Goal: Transaction & Acquisition: Obtain resource

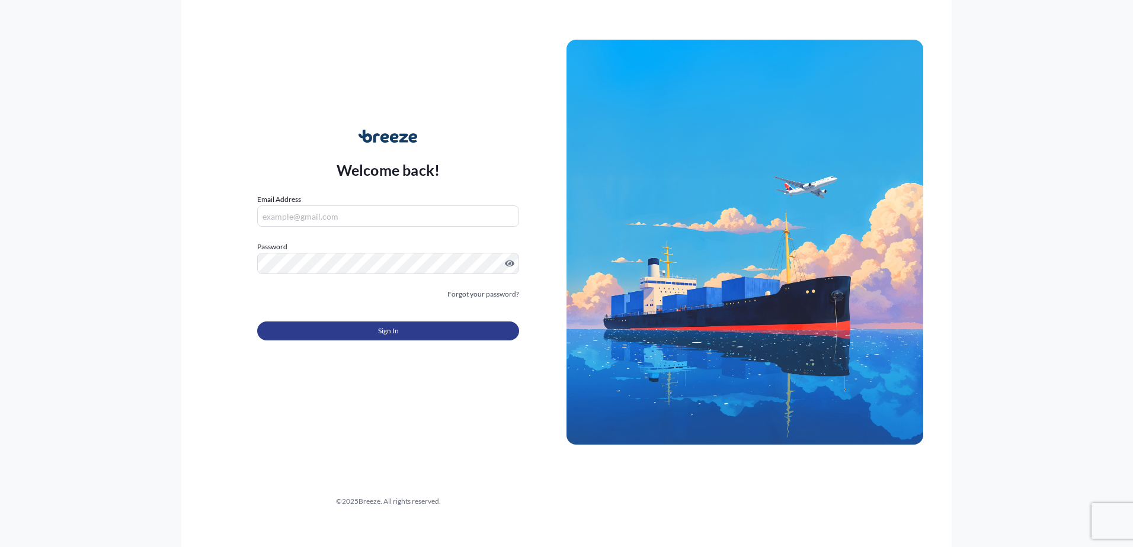
type input "[PERSON_NAME][EMAIL_ADDRESS][DOMAIN_NAME]"
click at [373, 329] on button "Sign In" at bounding box center [388, 331] width 262 height 19
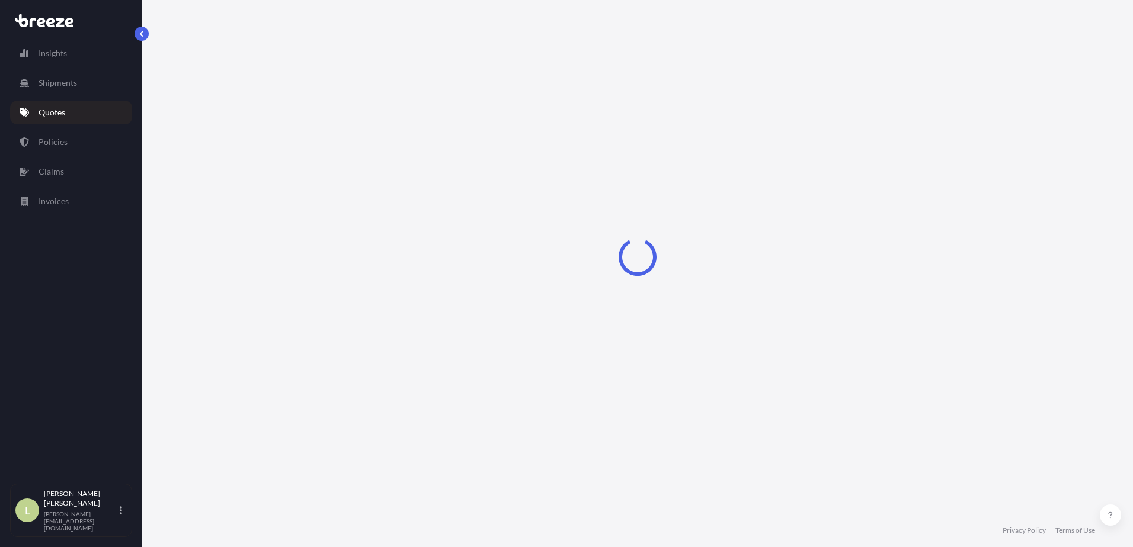
select select "Sea"
select select "1"
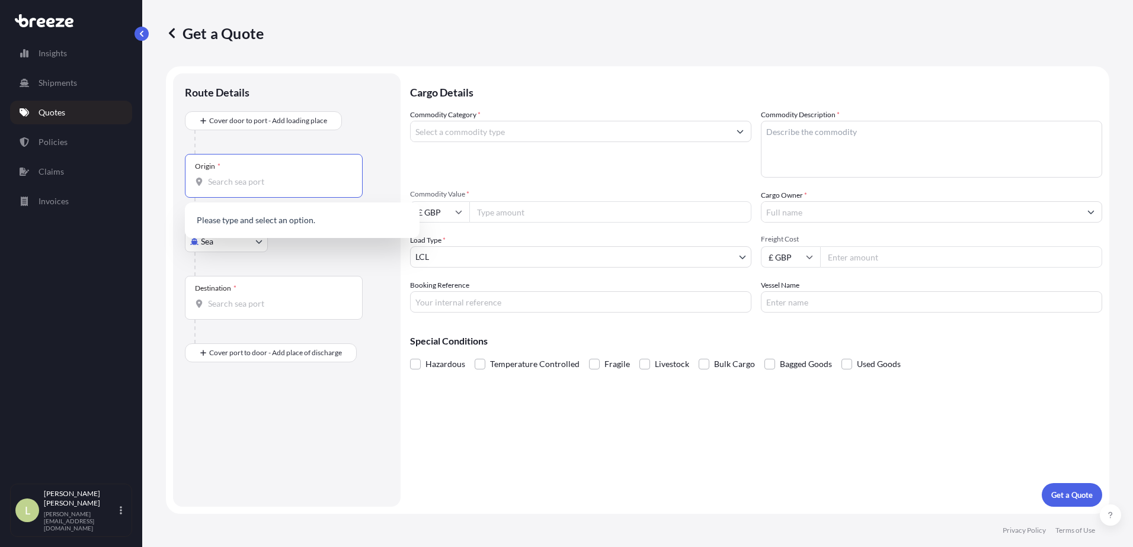
click at [289, 184] on input "Origin *" at bounding box center [278, 182] width 140 height 12
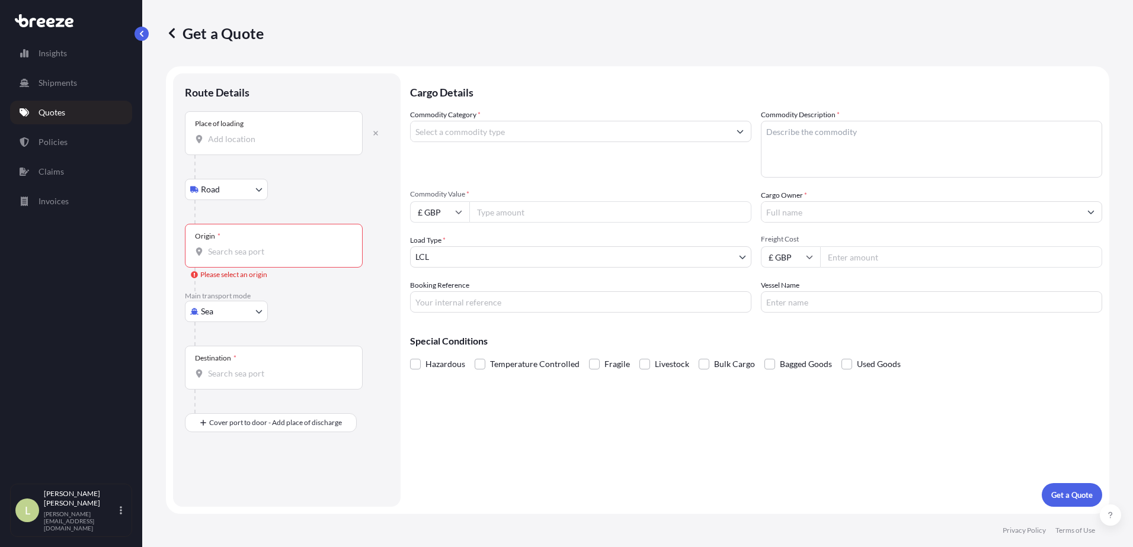
click at [296, 125] on div "Place of loading" at bounding box center [274, 133] width 178 height 44
click at [296, 133] on input "Place of loading" at bounding box center [278, 139] width 140 height 12
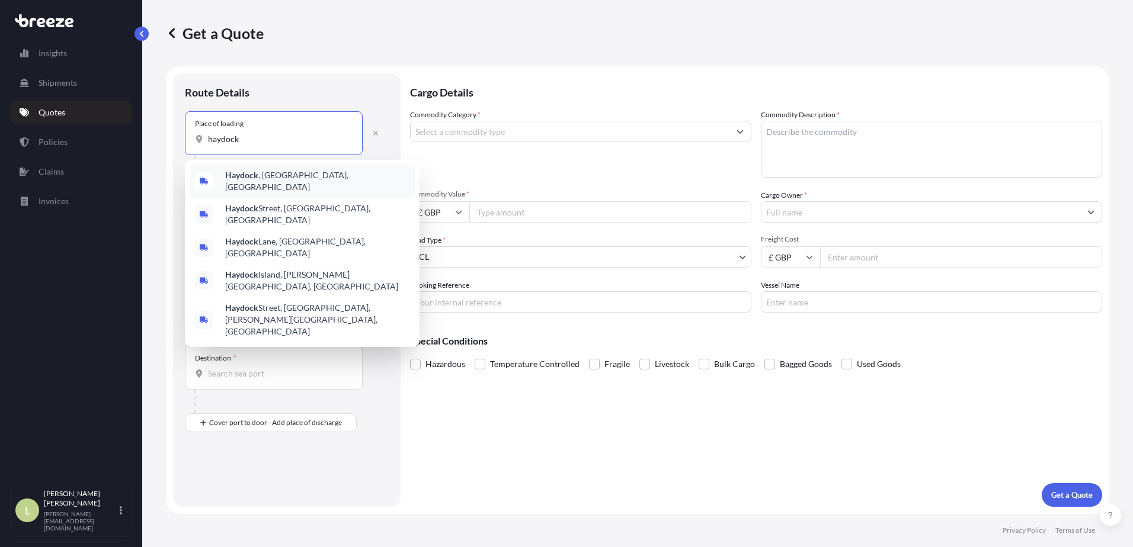
click at [288, 179] on span "[PERSON_NAME] , [GEOGRAPHIC_DATA], [GEOGRAPHIC_DATA]" at bounding box center [317, 181] width 185 height 24
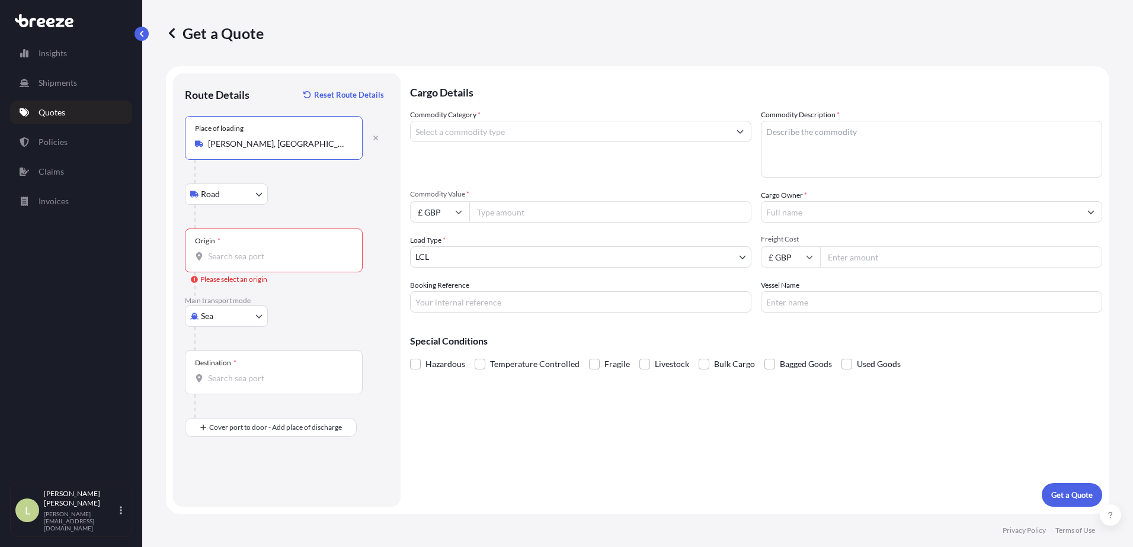
type input "[PERSON_NAME], [GEOGRAPHIC_DATA], [GEOGRAPHIC_DATA]"
click at [264, 250] on div "Origin *" at bounding box center [274, 251] width 178 height 44
click at [264, 251] on input "Origin * Please select an origin" at bounding box center [278, 257] width 140 height 12
type input "GBLGP - [GEOGRAPHIC_DATA], [GEOGRAPHIC_DATA]"
click at [265, 371] on div "Destination *" at bounding box center [274, 373] width 178 height 44
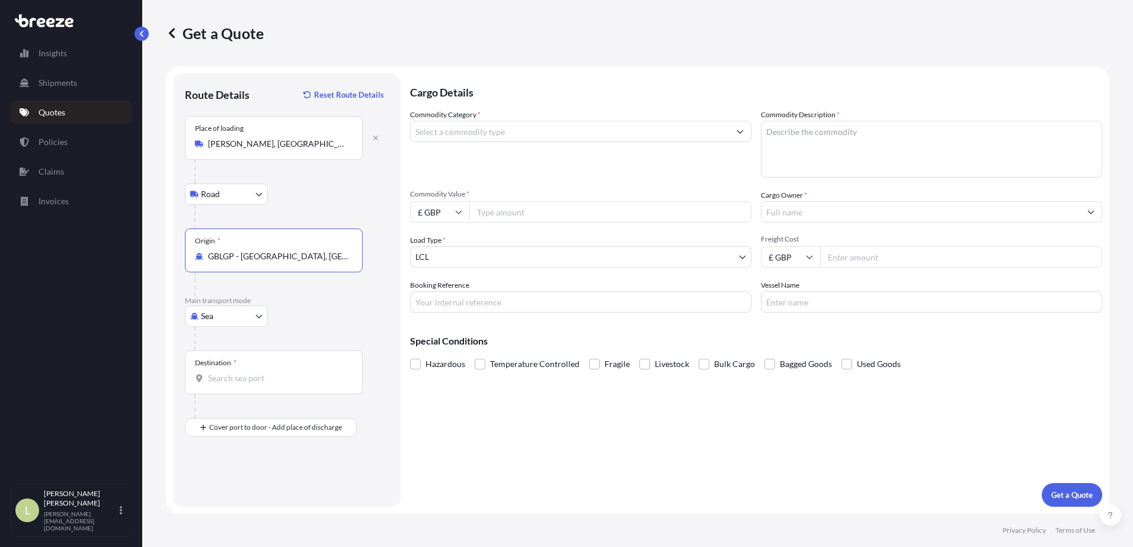
click at [265, 373] on input "Destination *" at bounding box center [278, 379] width 140 height 12
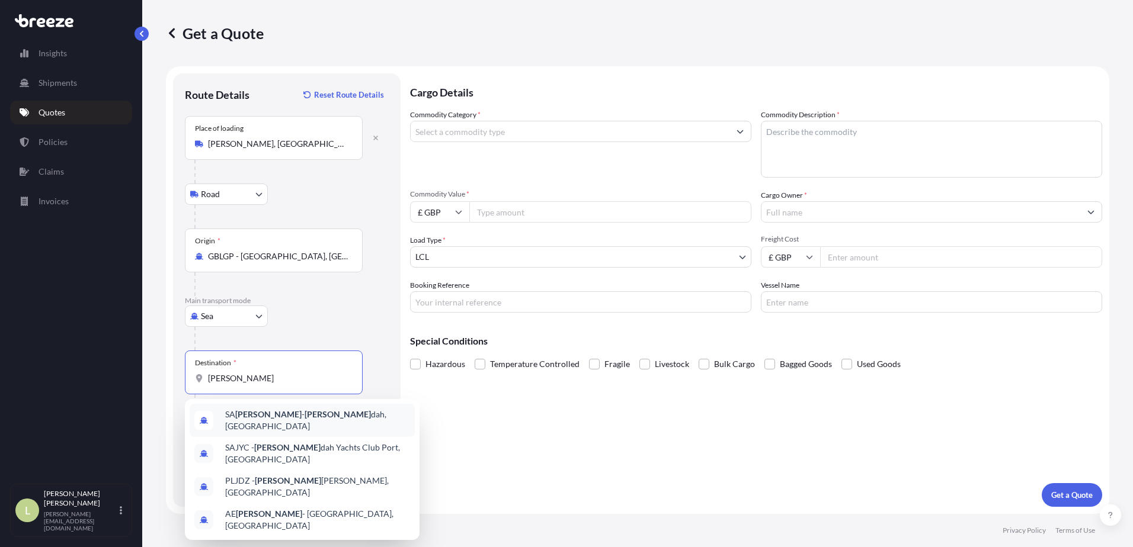
click at [287, 412] on div "SA [PERSON_NAME] dah, [GEOGRAPHIC_DATA]" at bounding box center [302, 420] width 225 height 33
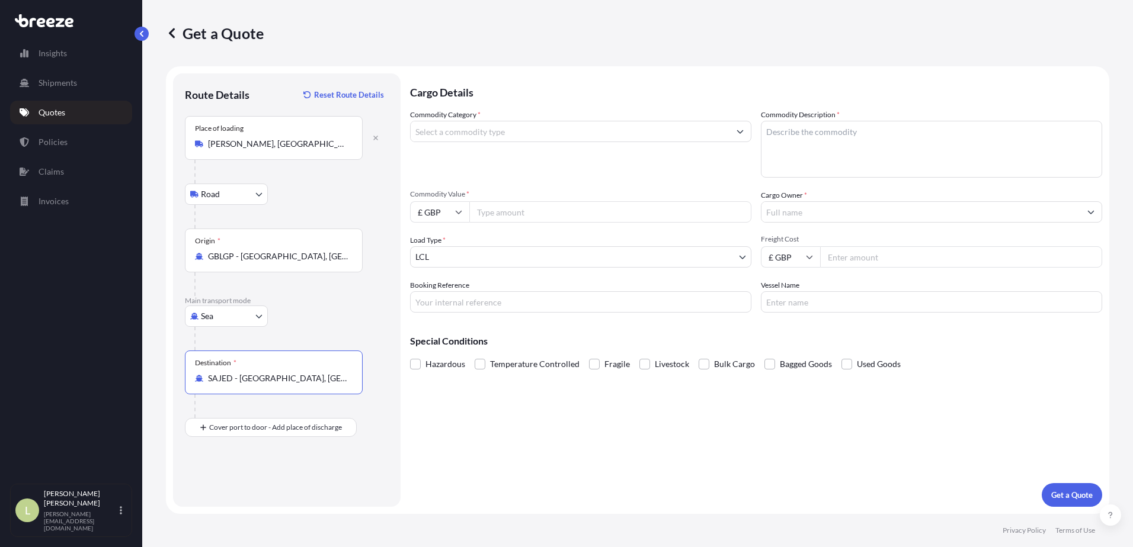
type input "SAJED - [GEOGRAPHIC_DATA], [GEOGRAPHIC_DATA]"
click at [496, 138] on input "Commodity Category *" at bounding box center [569, 131] width 319 height 21
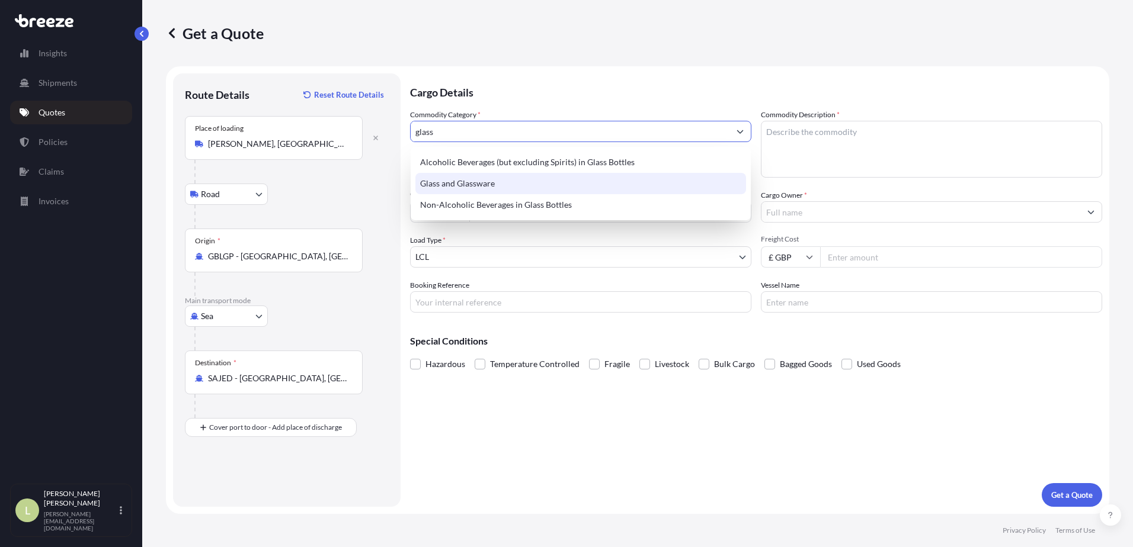
click at [668, 178] on div "Glass and Glassware" at bounding box center [580, 183] width 331 height 21
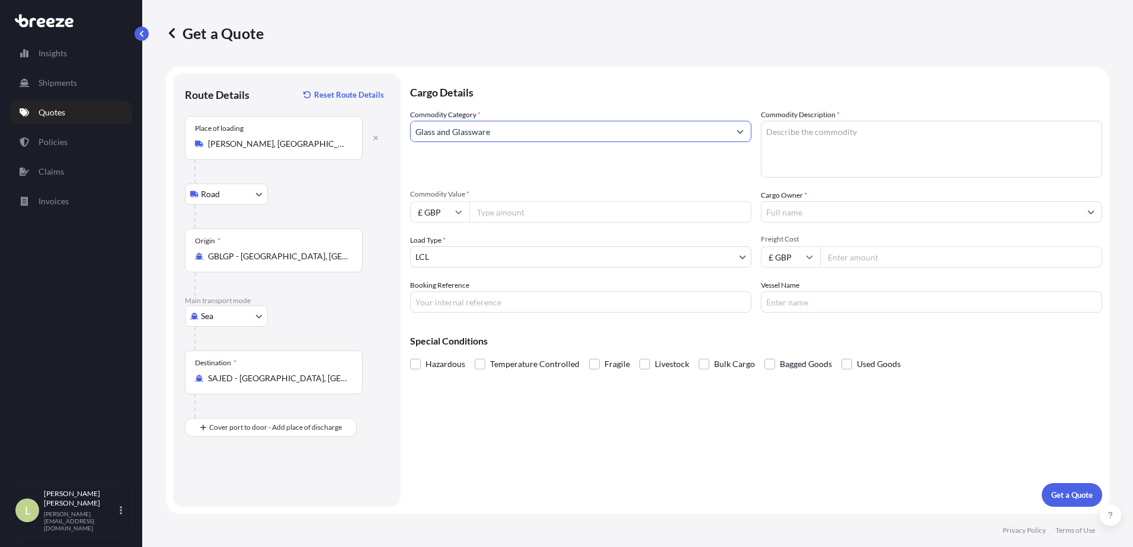
type input "Glass and Glassware"
click at [608, 360] on span "Fragile" at bounding box center [616, 364] width 25 height 18
click at [589, 355] on input "Fragile" at bounding box center [589, 355] width 0 height 0
drag, startPoint x: 540, startPoint y: 252, endPoint x: 588, endPoint y: 177, distance: 89.0
click at [588, 177] on div "Commodity Category * Glass and Glassware" at bounding box center [580, 143] width 341 height 69
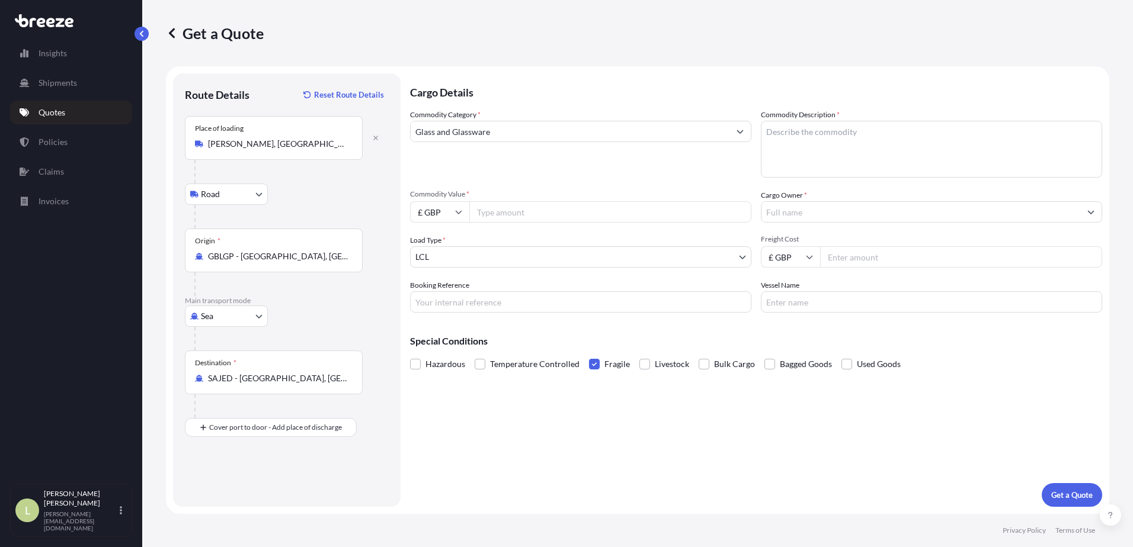
click at [857, 157] on textarea "Commodity Description *" at bounding box center [931, 149] width 341 height 57
click at [782, 131] on textarea "saftey glass" at bounding box center [931, 149] width 341 height 57
type textarea "safety glass"
click at [637, 213] on input "Commodity Value *" at bounding box center [610, 211] width 282 height 21
type input "8500"
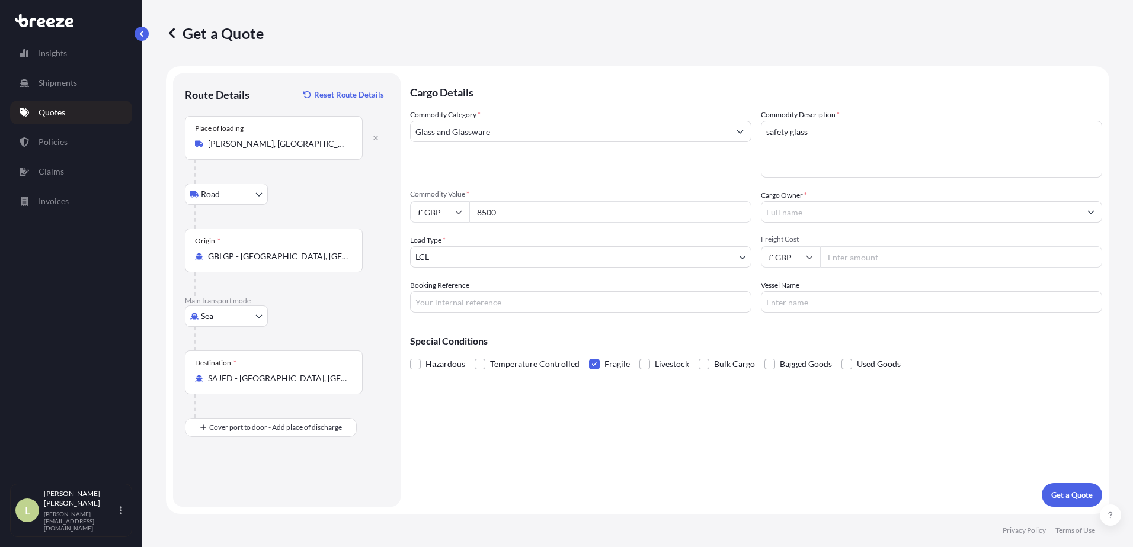
click at [440, 211] on input "£ GBP" at bounding box center [439, 211] width 59 height 21
click at [449, 290] on div "$ USD" at bounding box center [440, 294] width 50 height 23
type input "$ USD"
click at [536, 258] on body "Insights Shipments Quotes Policies Claims Invoices L Lesley Dee [EMAIL_ADDRESS]…" at bounding box center [566, 273] width 1133 height 547
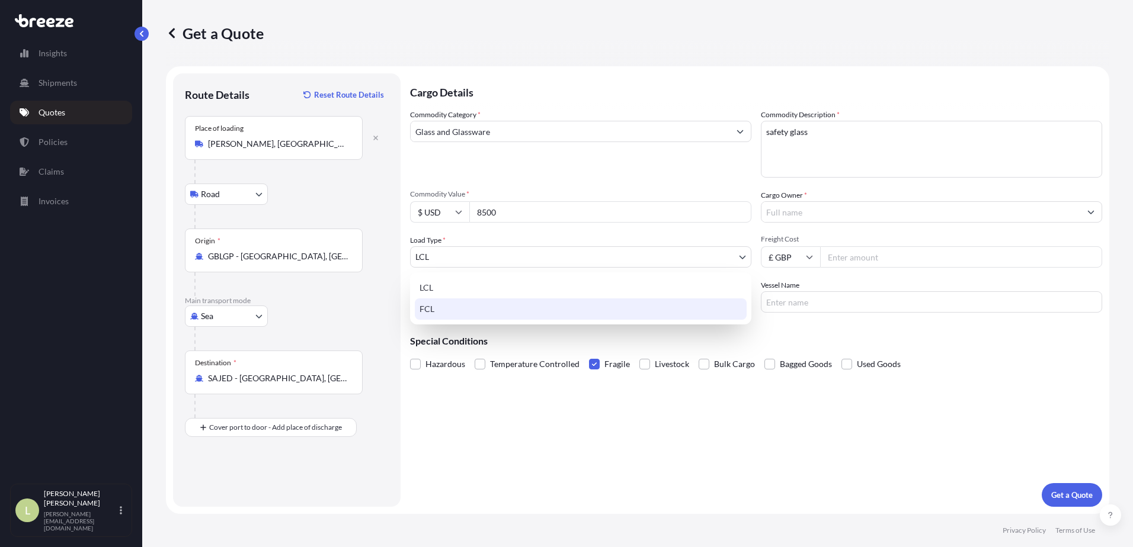
click at [528, 308] on div "FCL" at bounding box center [581, 309] width 332 height 21
select select "2"
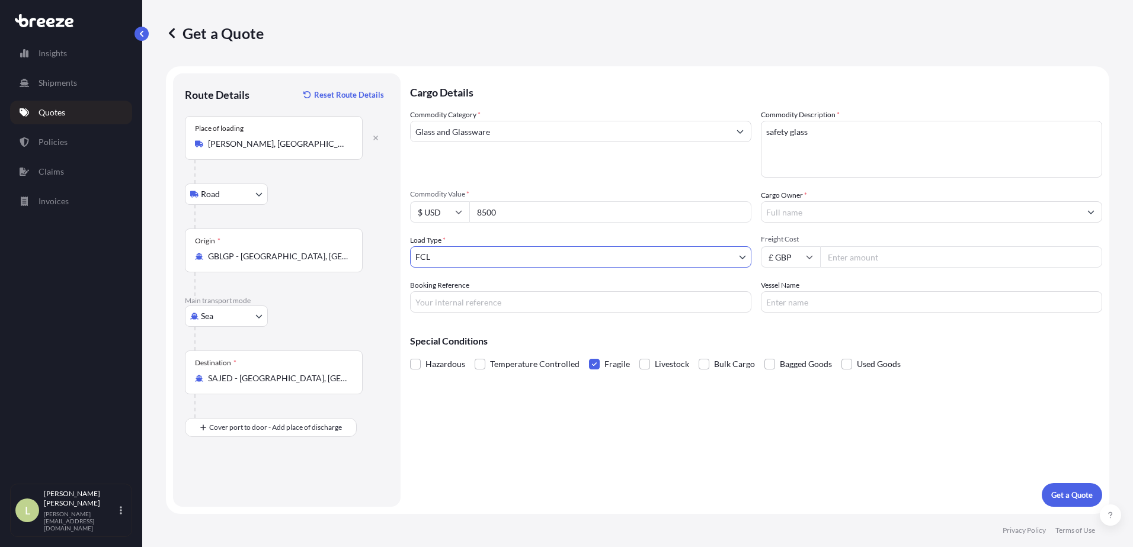
click at [868, 262] on input "Freight Cost" at bounding box center [961, 256] width 282 height 21
type input "3000"
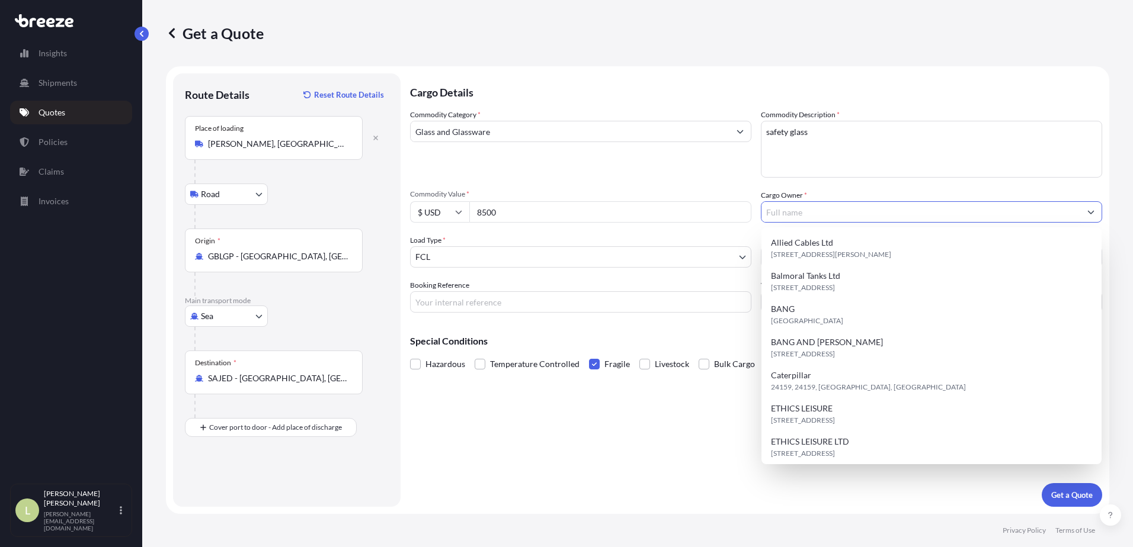
click at [854, 208] on input "Cargo Owner *" at bounding box center [920, 211] width 319 height 21
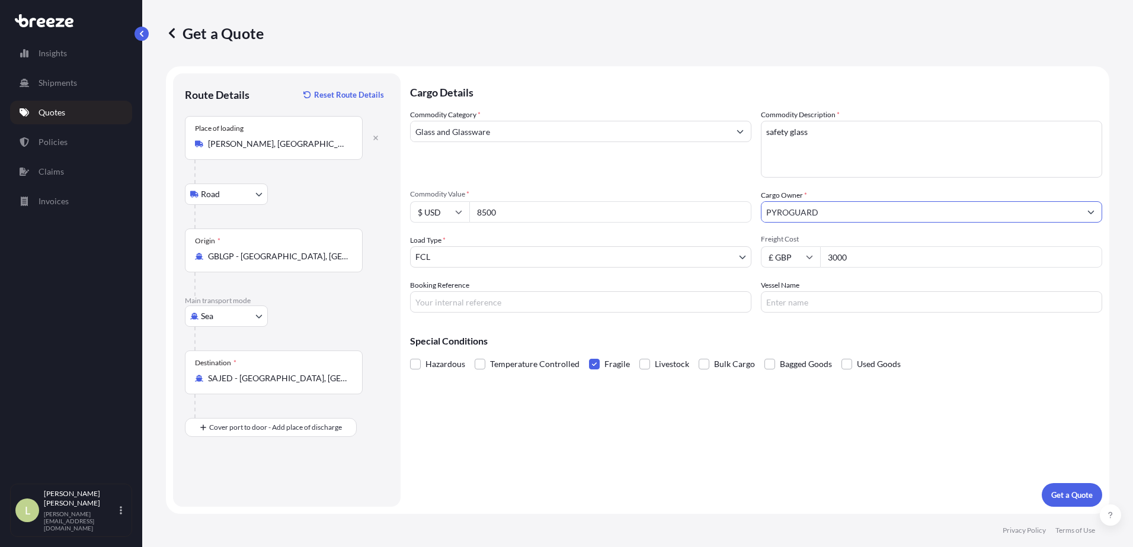
click at [857, 219] on input "PYROGUARD" at bounding box center [920, 211] width 319 height 21
click at [1085, 211] on button "Show suggestions" at bounding box center [1090, 211] width 21 height 21
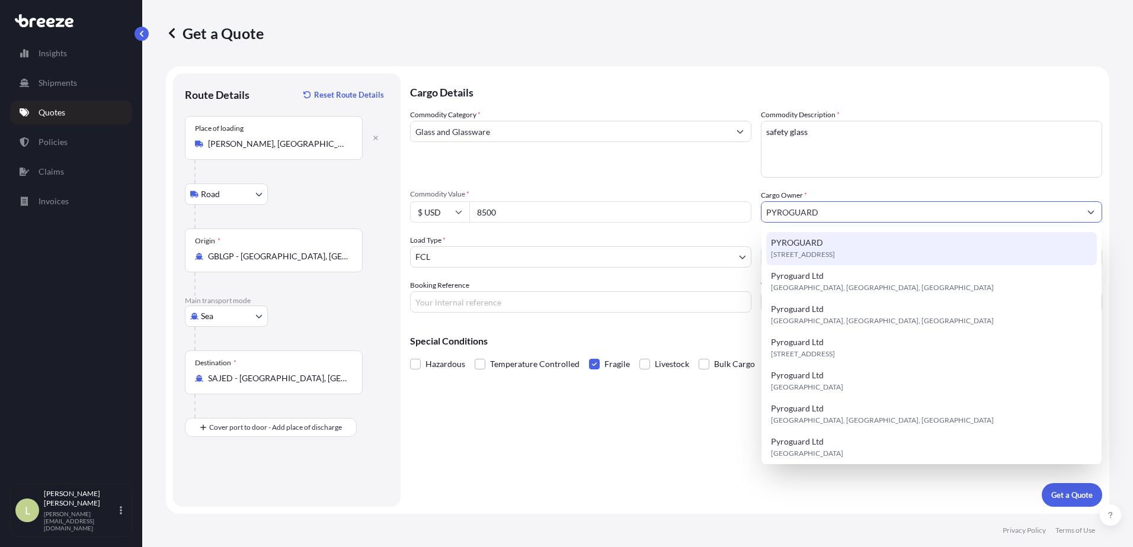
click at [1063, 245] on div "[STREET_ADDRESS]" at bounding box center [931, 248] width 331 height 33
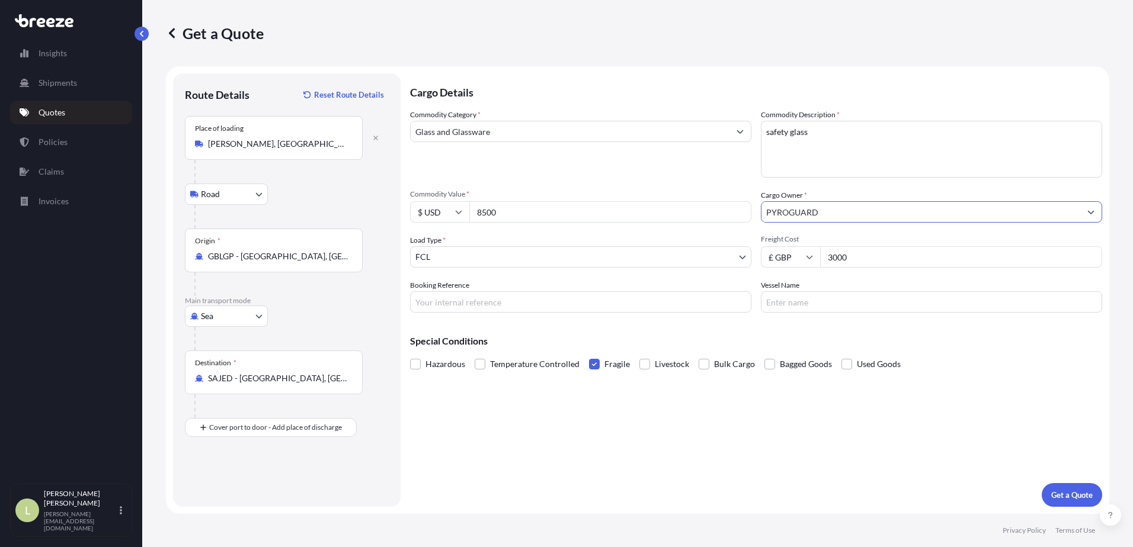
type input "PYROGUARD"
drag, startPoint x: 1089, startPoint y: 216, endPoint x: 653, endPoint y: 469, distance: 504.2
click at [653, 469] on div "Cargo Details Commodity Category * Glass and Glassware Commodity Description * …" at bounding box center [756, 290] width 692 height 434
click at [1067, 486] on button "Get a Quote" at bounding box center [1071, 495] width 60 height 24
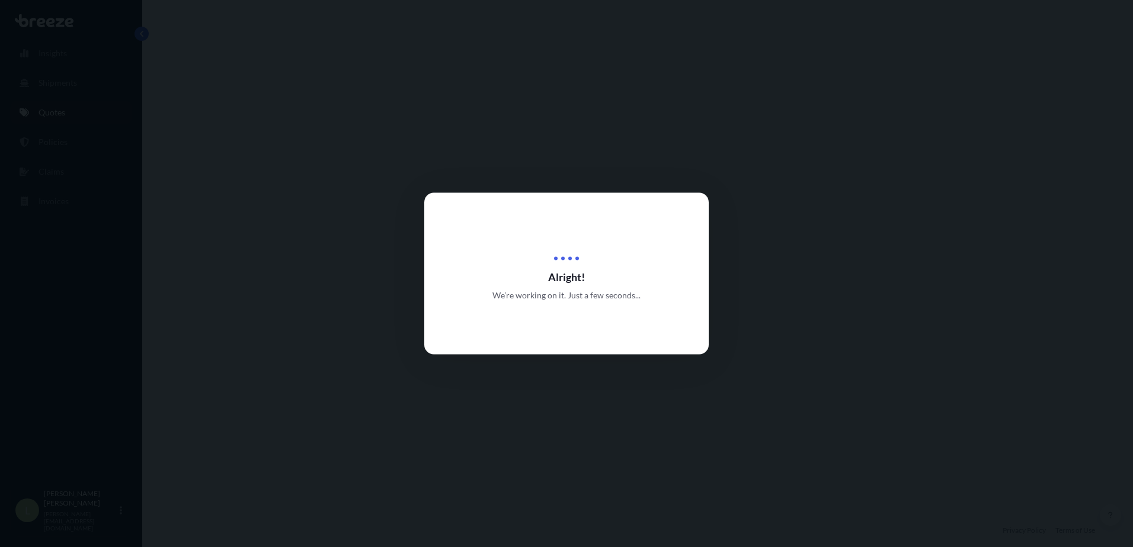
select select "Road"
select select "Sea"
select select "2"
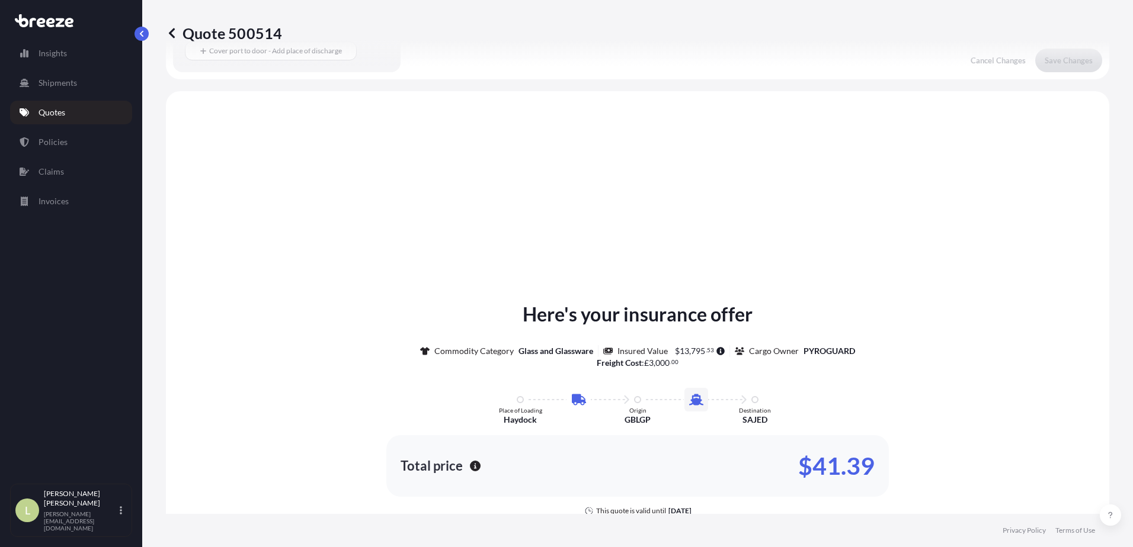
scroll to position [404, 0]
